Goal: Find specific page/section: Find specific page/section

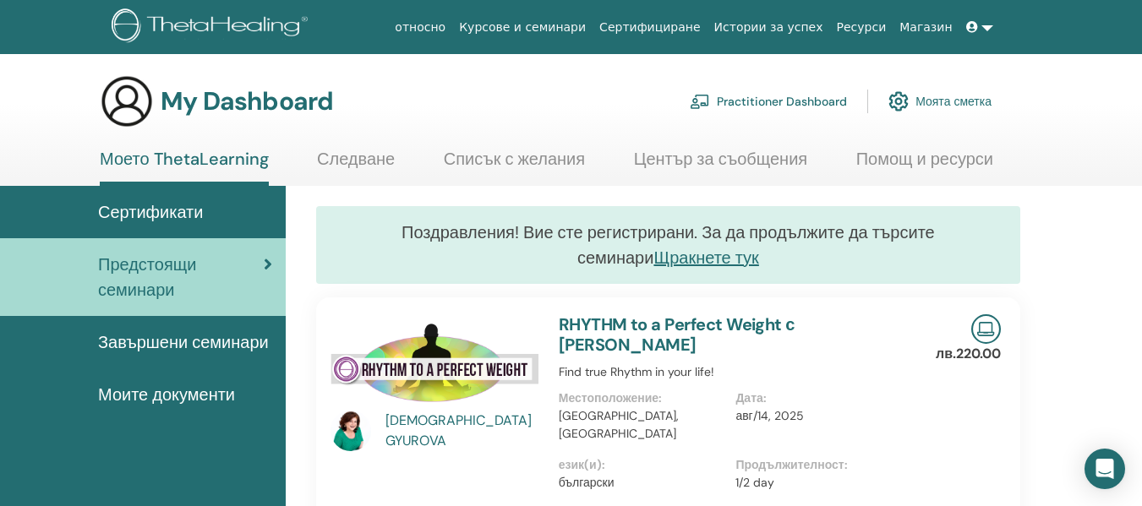
click at [162, 205] on span "Сертификати" at bounding box center [150, 211] width 105 height 25
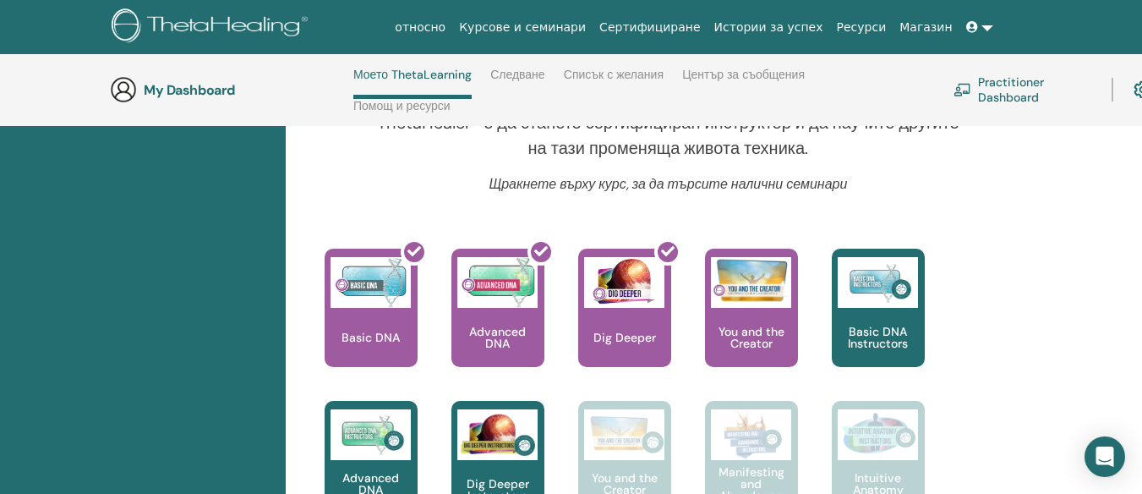
scroll to position [663, 0]
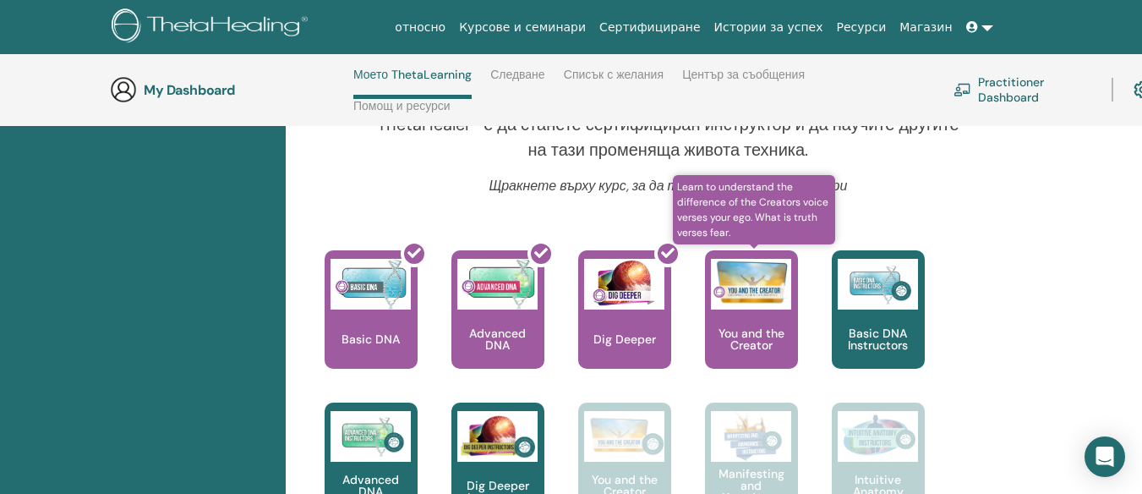
click at [762, 324] on div "You and the Creator" at bounding box center [751, 309] width 93 height 118
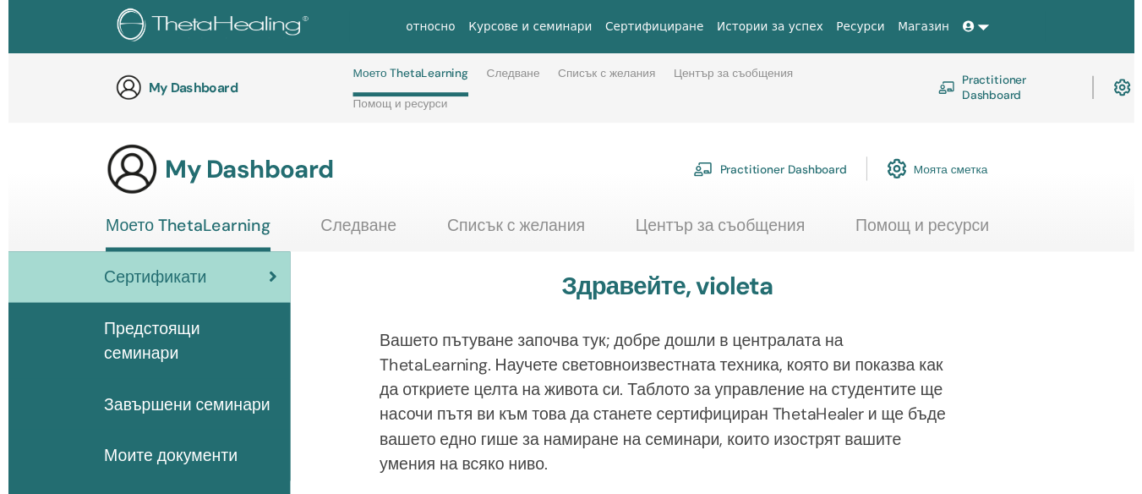
scroll to position [663, 0]
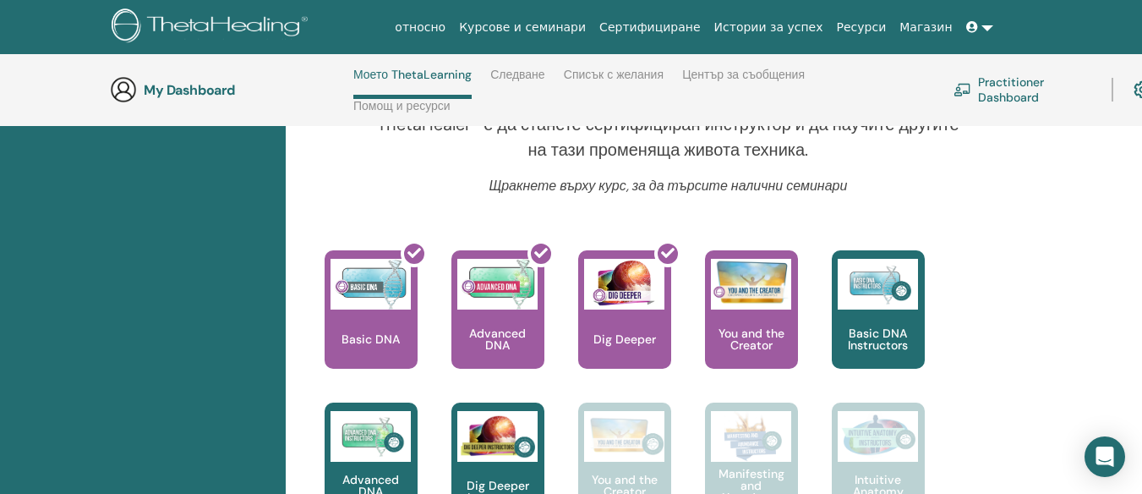
click at [338, 155] on div at bounding box center [333, 131] width 61 height 90
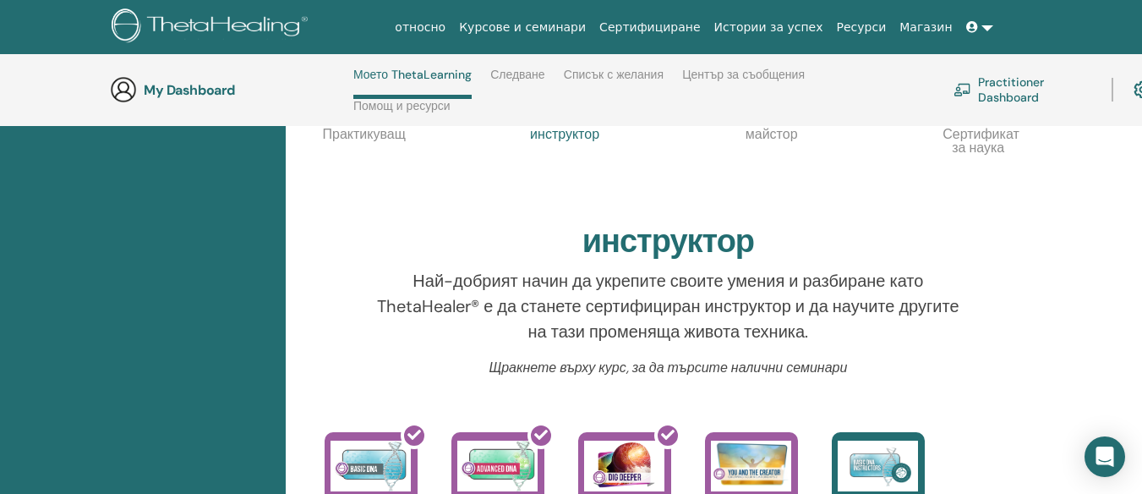
scroll to position [325, 0]
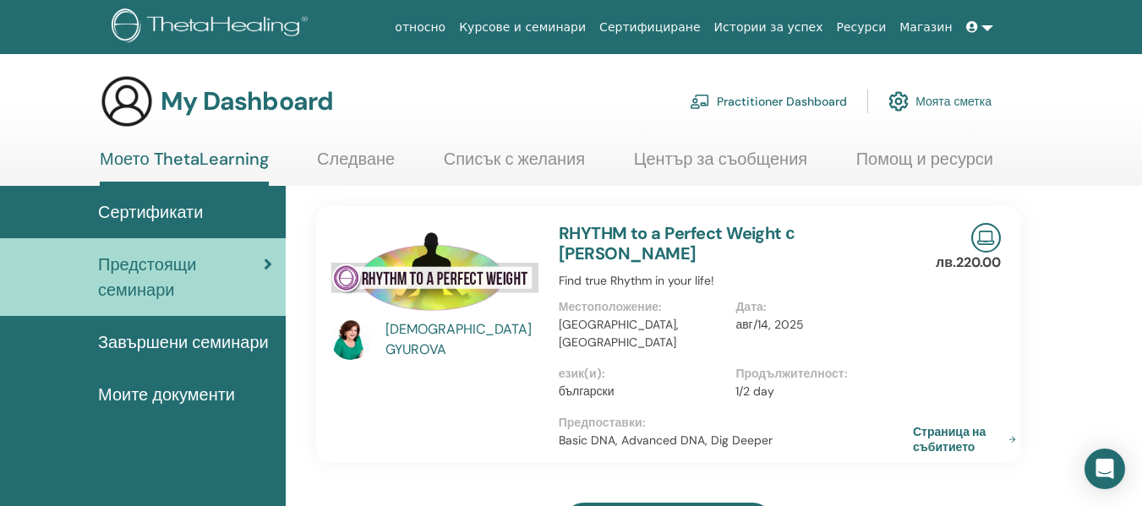
click at [183, 206] on span "Сертификати" at bounding box center [150, 211] width 105 height 25
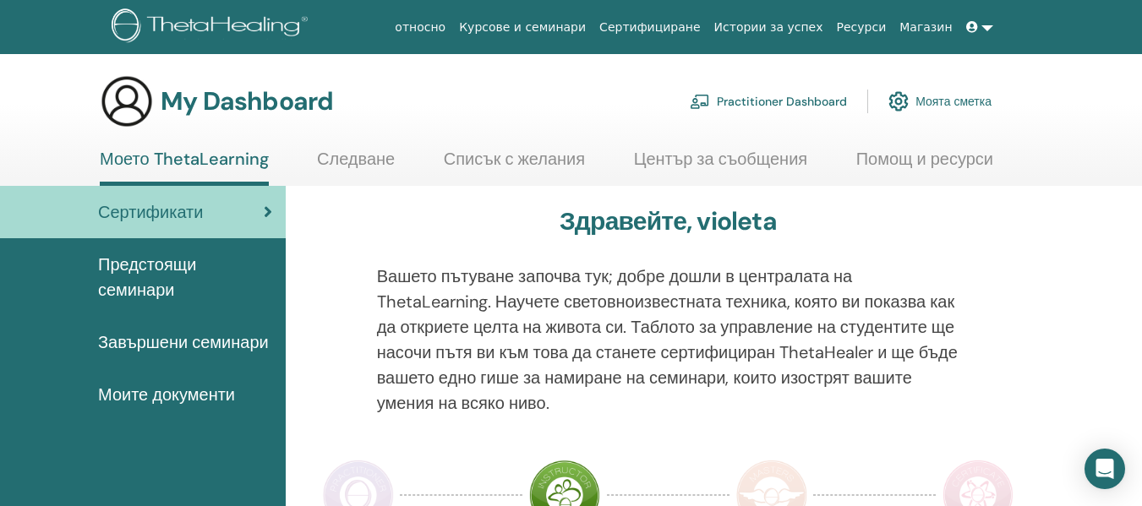
click at [188, 340] on span "Завършени семинари" at bounding box center [183, 342] width 171 height 25
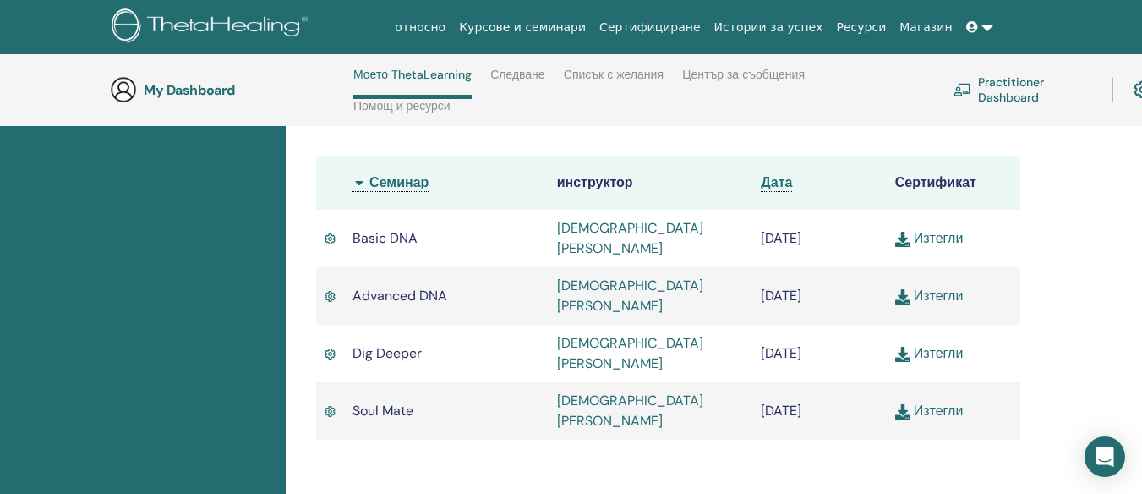
scroll to position [579, 0]
